Goal: Information Seeking & Learning: Learn about a topic

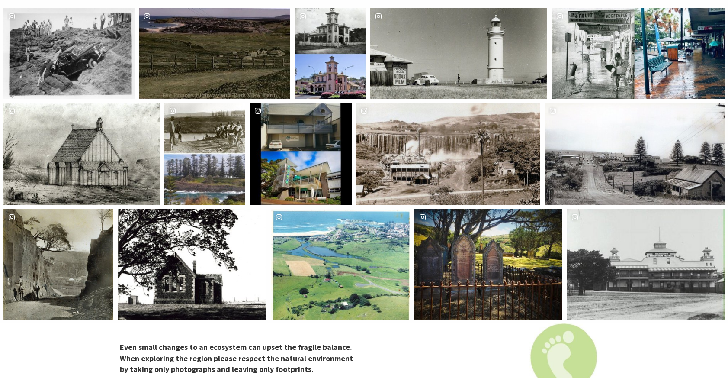
scroll to position [1612, 0]
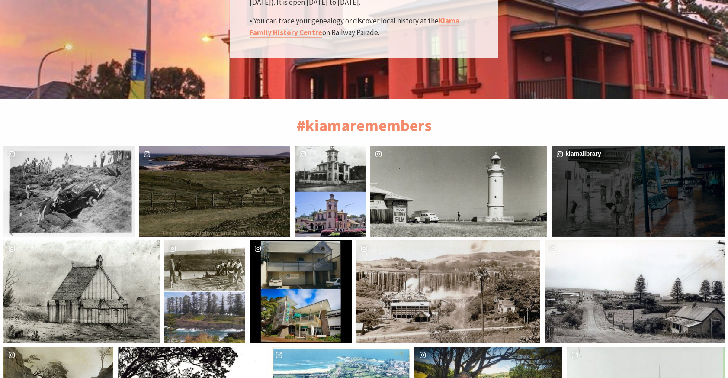
click at [611, 152] on div "kiamalibrary" at bounding box center [638, 191] width 173 height 90
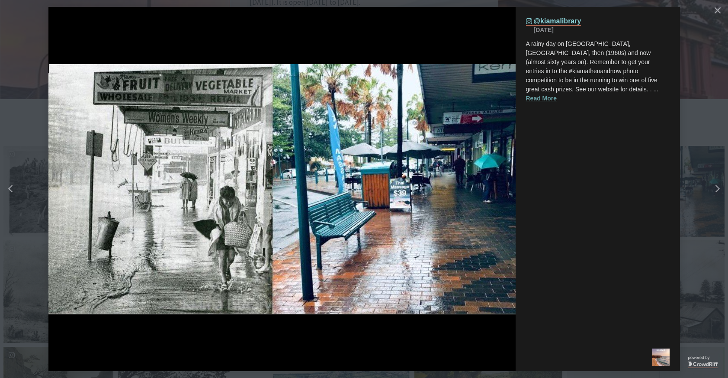
click at [545, 94] on button "Read More" at bounding box center [541, 98] width 31 height 9
click at [717, 12] on icon "Close" at bounding box center [718, 10] width 6 height 6
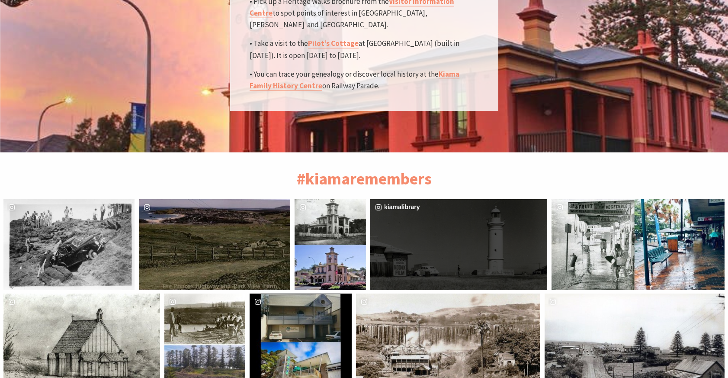
scroll to position [1558, 0]
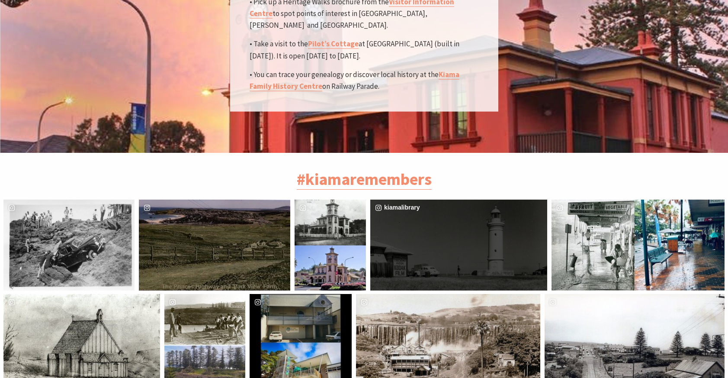
click at [456, 216] on div "kiamalibrary" at bounding box center [458, 244] width 177 height 90
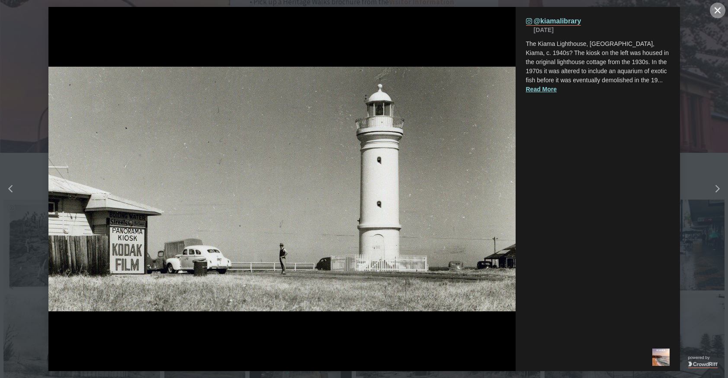
click at [722, 12] on button "Close" at bounding box center [718, 11] width 16 height 16
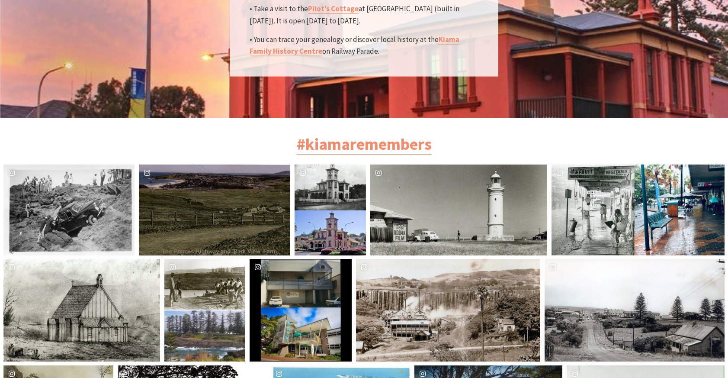
scroll to position [1594, 0]
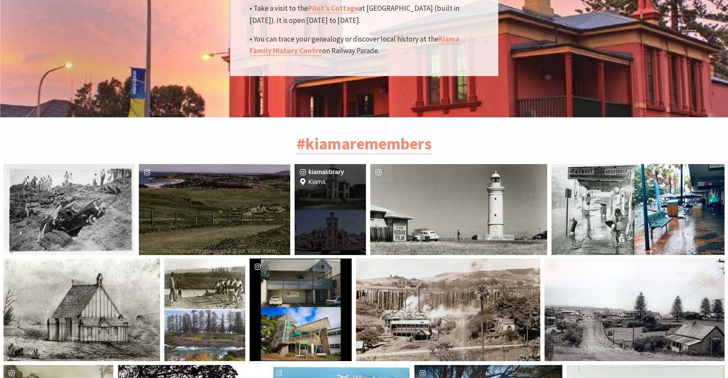
click at [342, 164] on div "Location Kiama" at bounding box center [354, 209] width 24 height 90
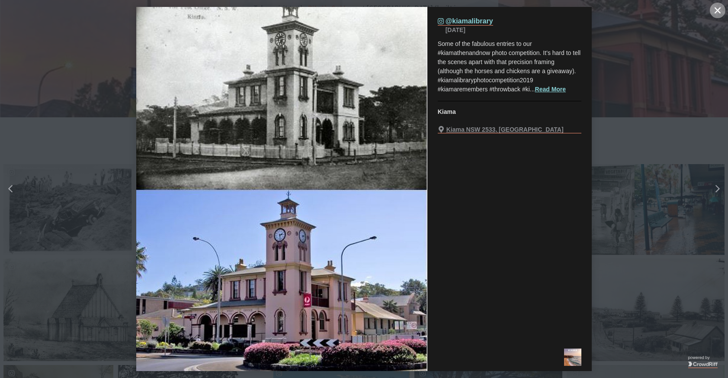
click at [716, 10] on icon "Close" at bounding box center [718, 10] width 6 height 6
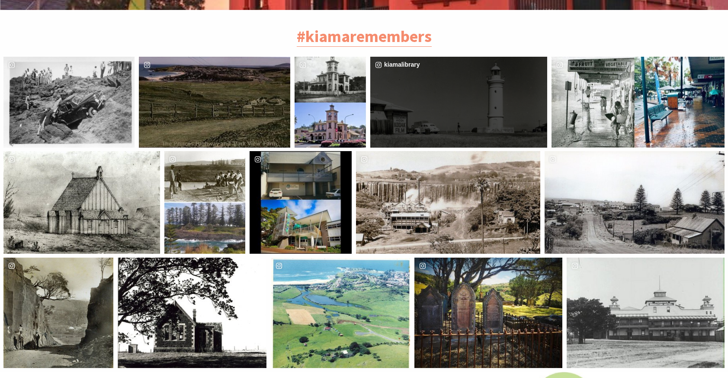
scroll to position [1701, 0]
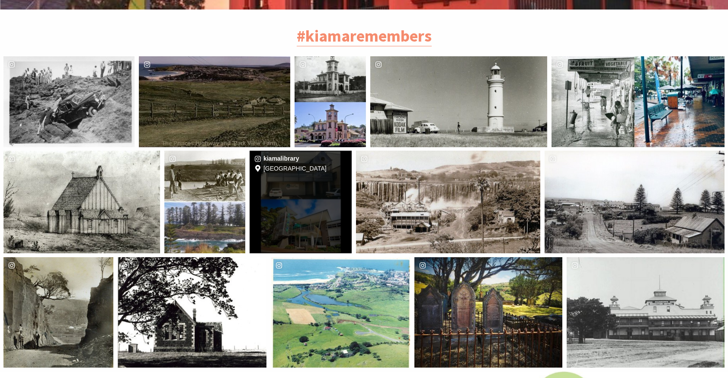
click at [326, 158] on div "Location Kiama Library" at bounding box center [335, 202] width 34 height 102
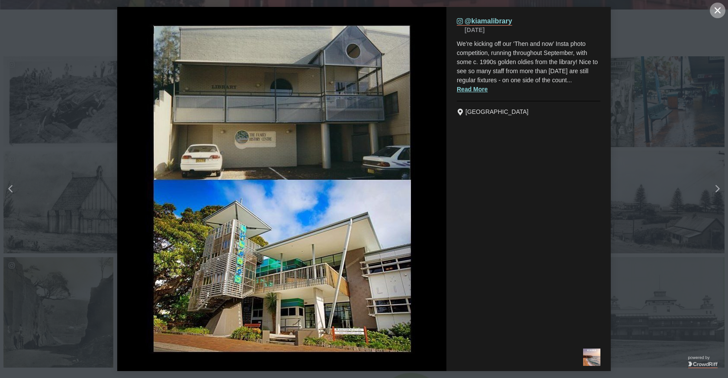
click at [722, 11] on button "Close" at bounding box center [718, 11] width 16 height 16
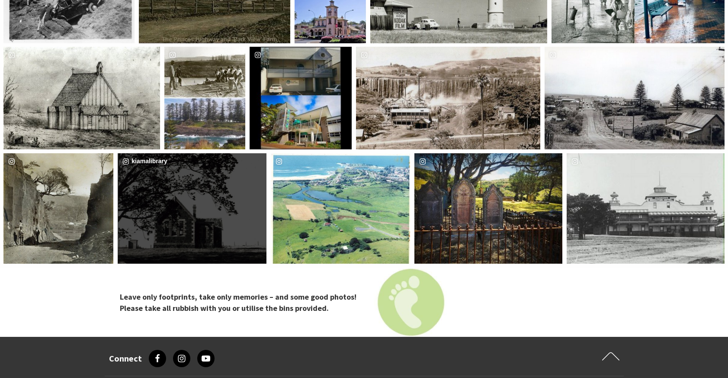
scroll to position [1810, 0]
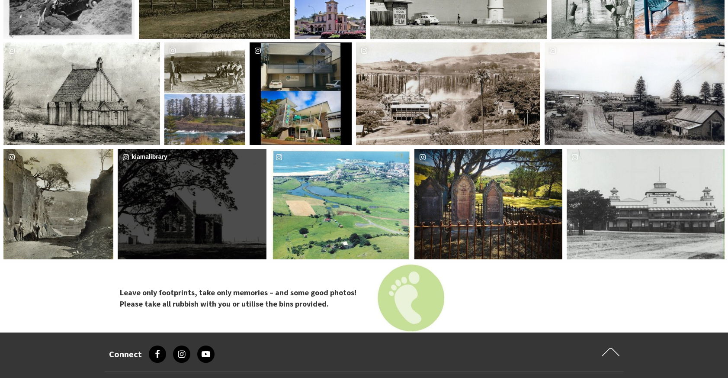
click at [194, 186] on div "kiamalibrary" at bounding box center [192, 204] width 149 height 110
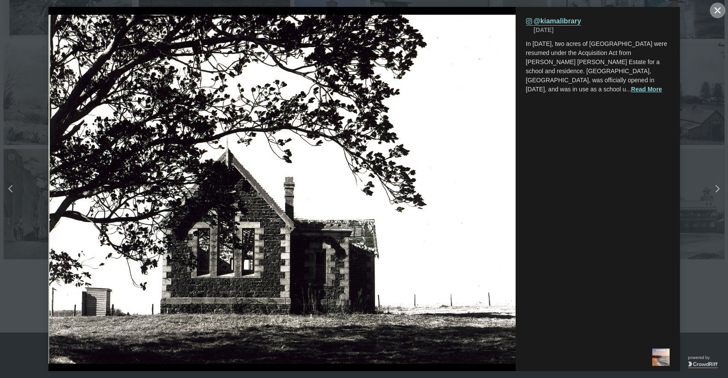
click at [717, 10] on icon "close icon" at bounding box center [718, 10] width 6 height 6
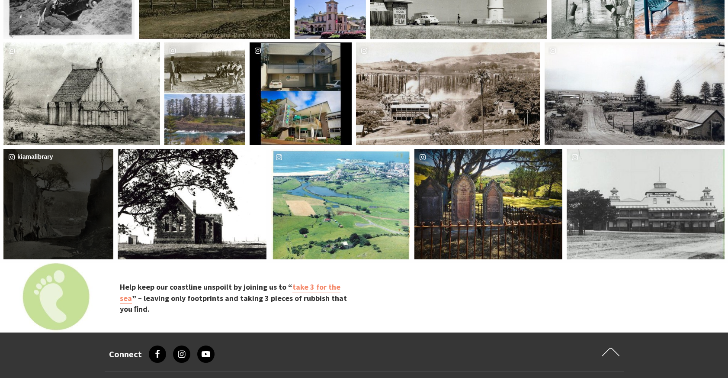
click at [36, 172] on div "kiamalibrary" at bounding box center [58, 204] width 110 height 110
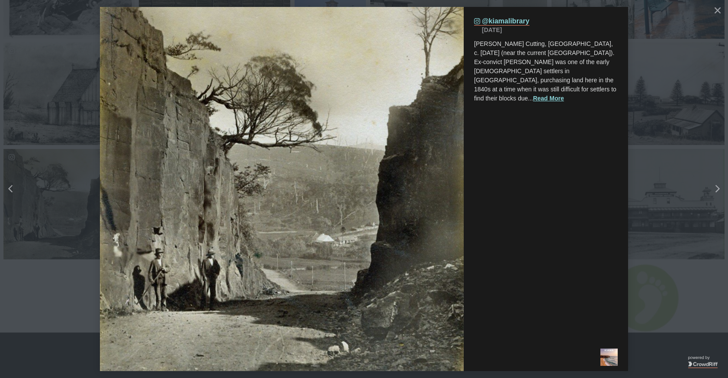
click at [717, 12] on icon "close icon" at bounding box center [718, 10] width 6 height 6
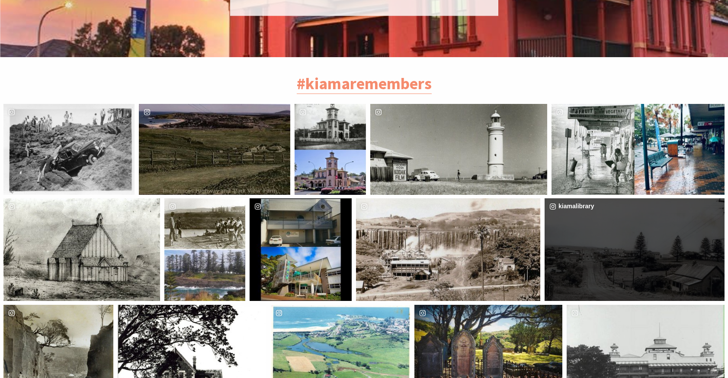
scroll to position [1628, 0]
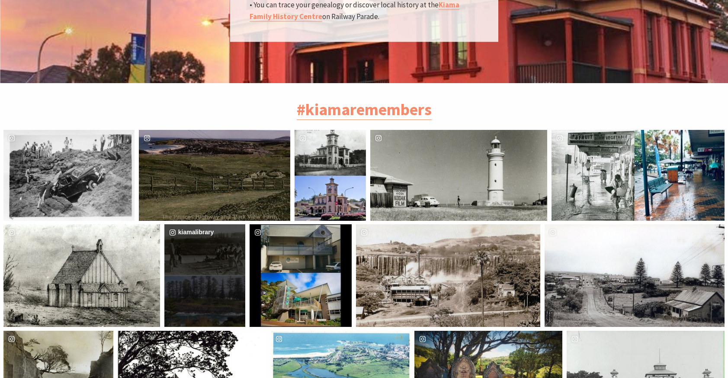
click at [215, 252] on div "kiamalibrary" at bounding box center [204, 275] width 81 height 102
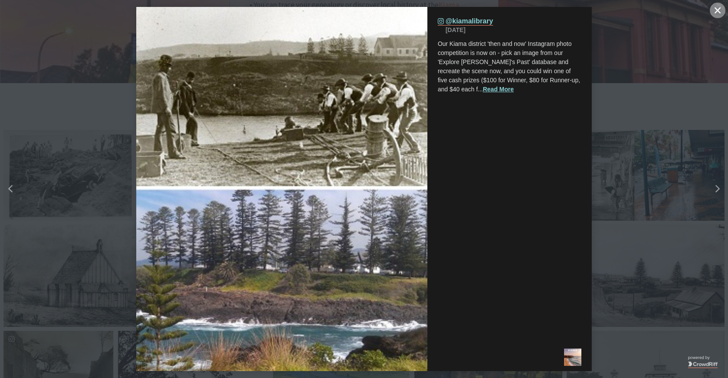
click at [718, 9] on icon "Close" at bounding box center [718, 10] width 6 height 6
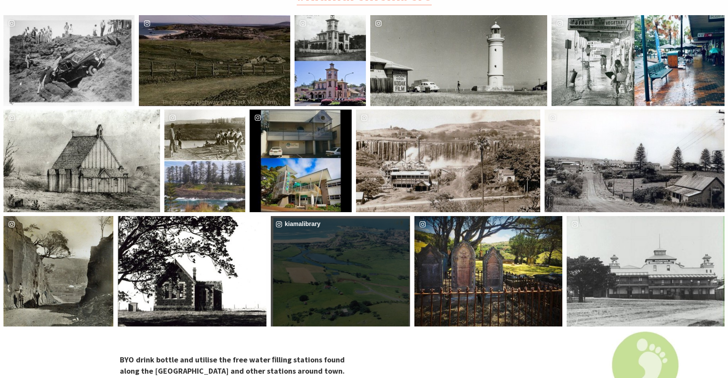
scroll to position [1705, 0]
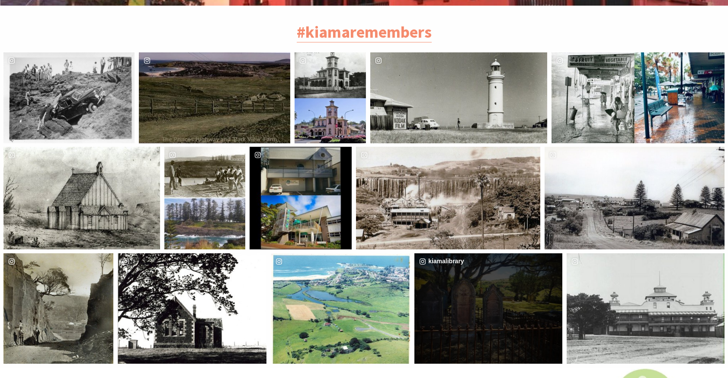
click at [459, 255] on div "kiamalibrary" at bounding box center [488, 308] width 148 height 110
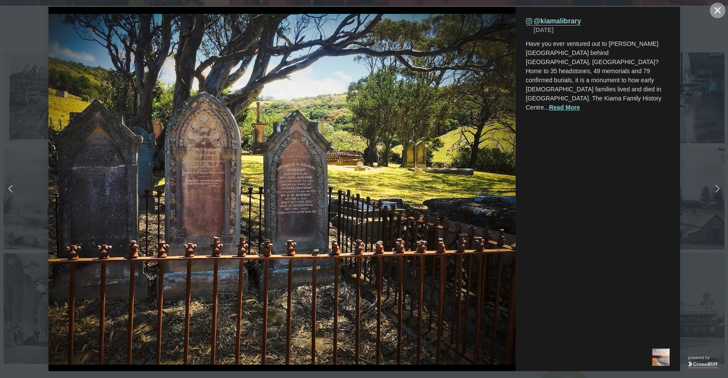
click at [716, 10] on icon "Close" at bounding box center [718, 10] width 6 height 6
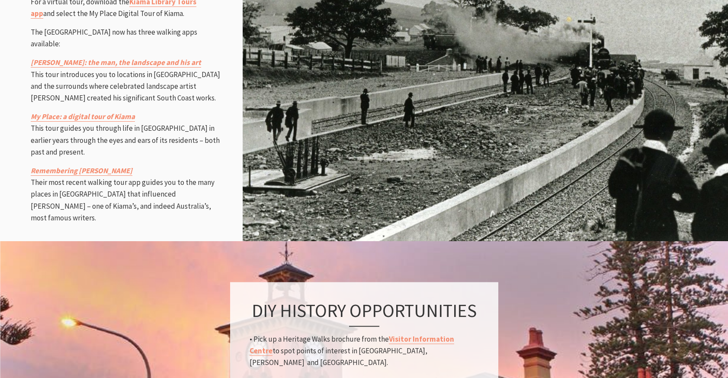
scroll to position [1220, 0]
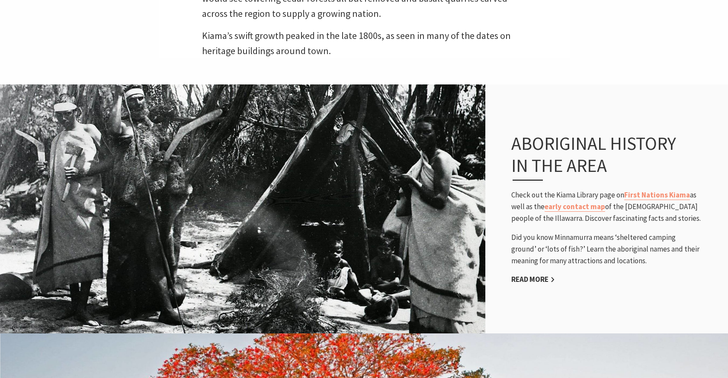
scroll to position [634, 0]
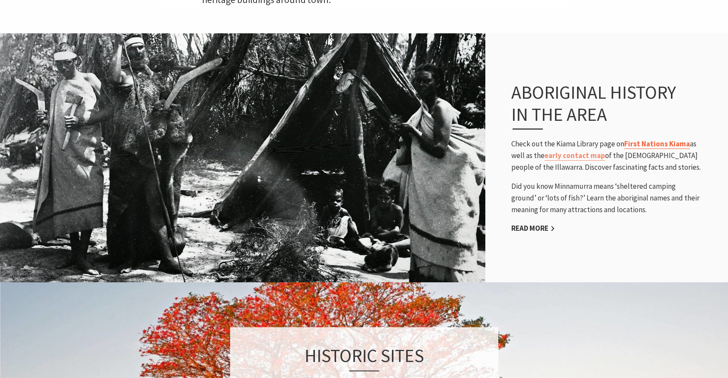
click at [667, 139] on link "First Nations Kiama" at bounding box center [657, 144] width 66 height 10
click at [579, 151] on link "early contact map" at bounding box center [575, 156] width 61 height 10
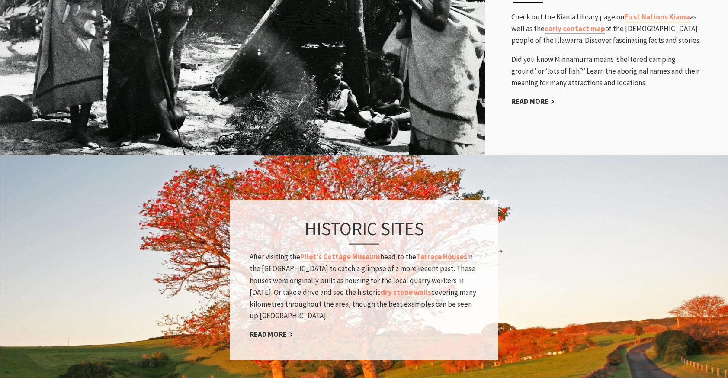
scroll to position [827, 0]
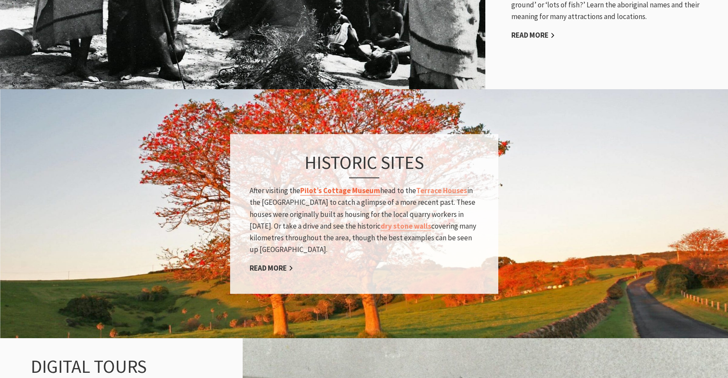
click at [340, 186] on link "Pilot’s Cottage Museum" at bounding box center [340, 191] width 80 height 10
click at [455, 186] on link "Terrace Houses" at bounding box center [441, 191] width 51 height 10
click at [381, 221] on link "dry stone walls" at bounding box center [406, 226] width 51 height 10
click at [276, 263] on link "Read More" at bounding box center [272, 268] width 44 height 10
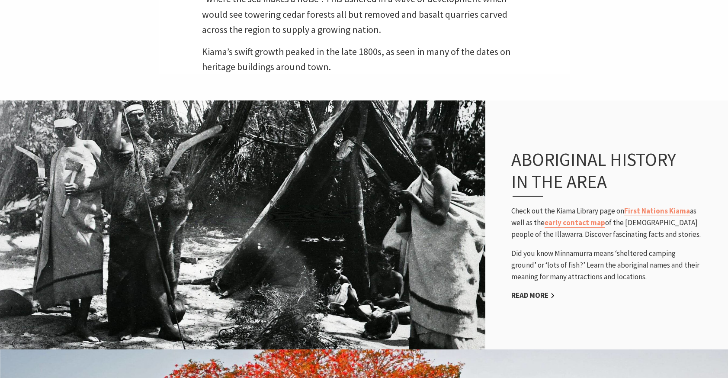
scroll to position [564, 0]
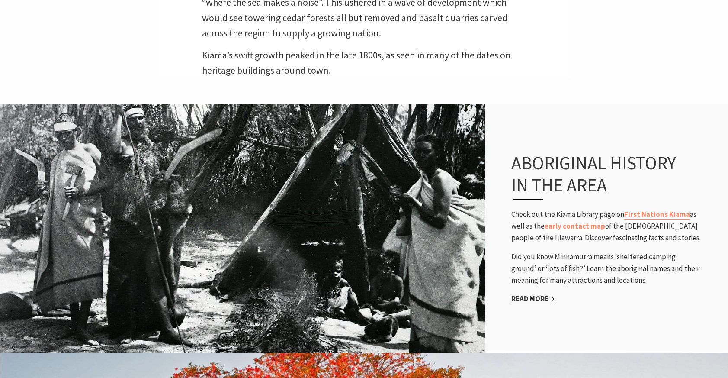
click at [526, 294] on link "Read More" at bounding box center [533, 299] width 44 height 10
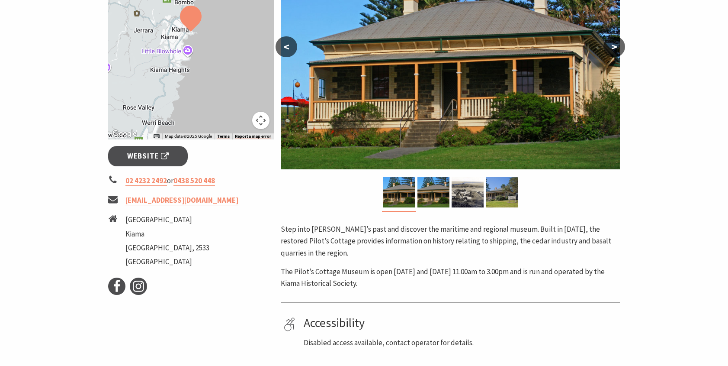
scroll to position [235, 0]
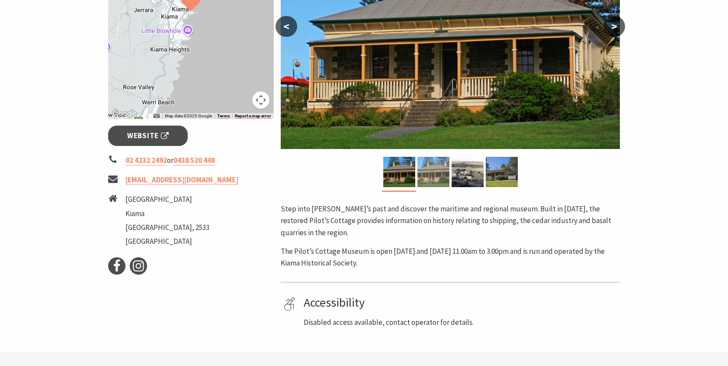
click at [437, 173] on img at bounding box center [433, 172] width 32 height 30
click at [459, 172] on img at bounding box center [468, 172] width 32 height 30
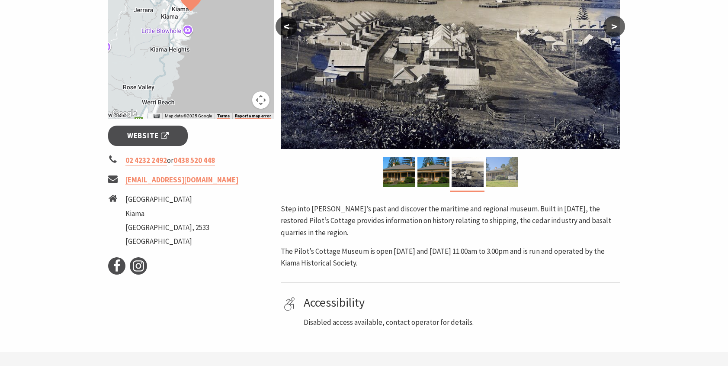
click at [500, 170] on img at bounding box center [502, 172] width 32 height 30
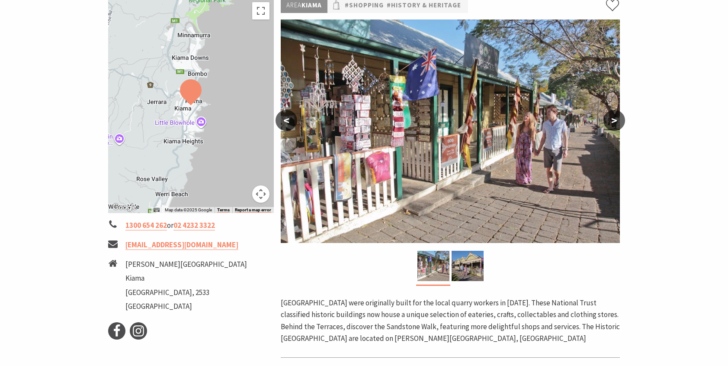
scroll to position [142, 0]
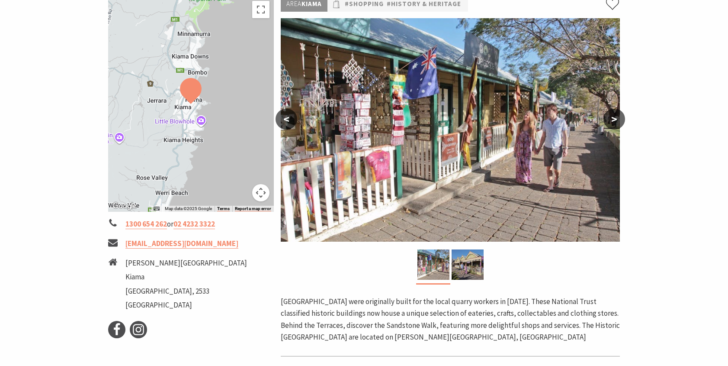
click at [613, 117] on button ">" at bounding box center [614, 119] width 22 height 21
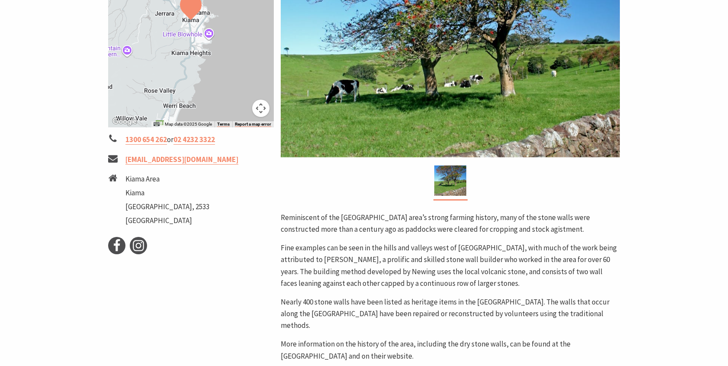
scroll to position [263, 0]
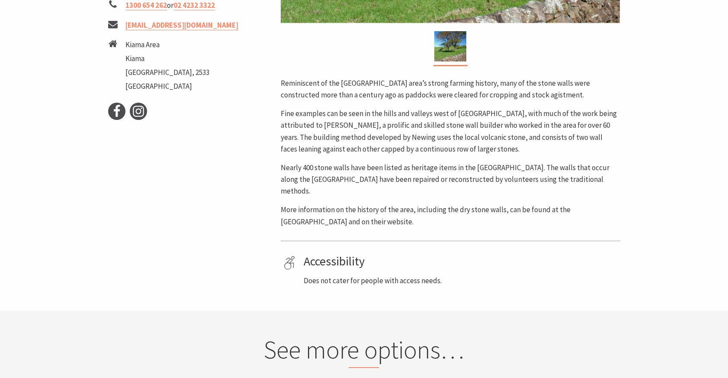
scroll to position [402, 0]
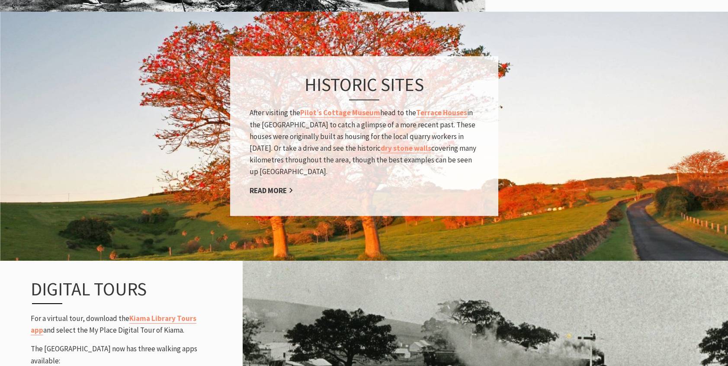
scroll to position [893, 0]
